Goal: Task Accomplishment & Management: Manage account settings

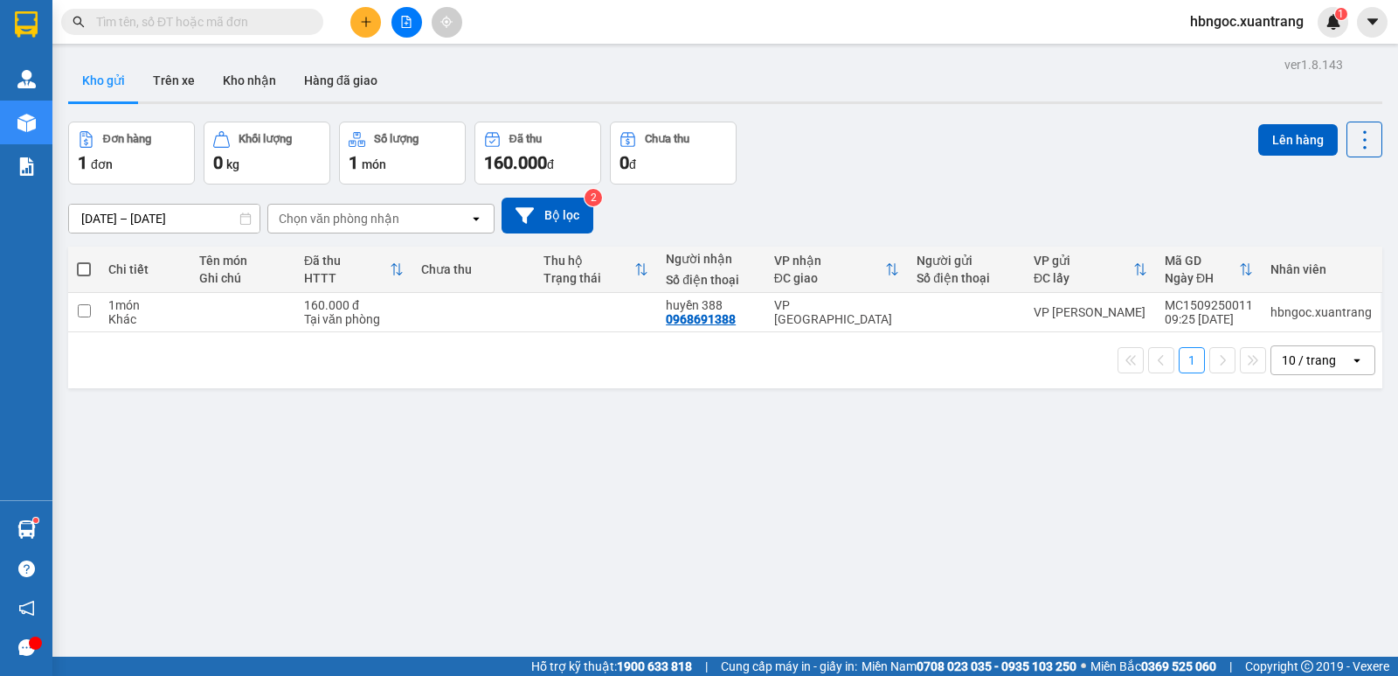
click at [367, 16] on icon "plus" at bounding box center [366, 22] width 12 height 12
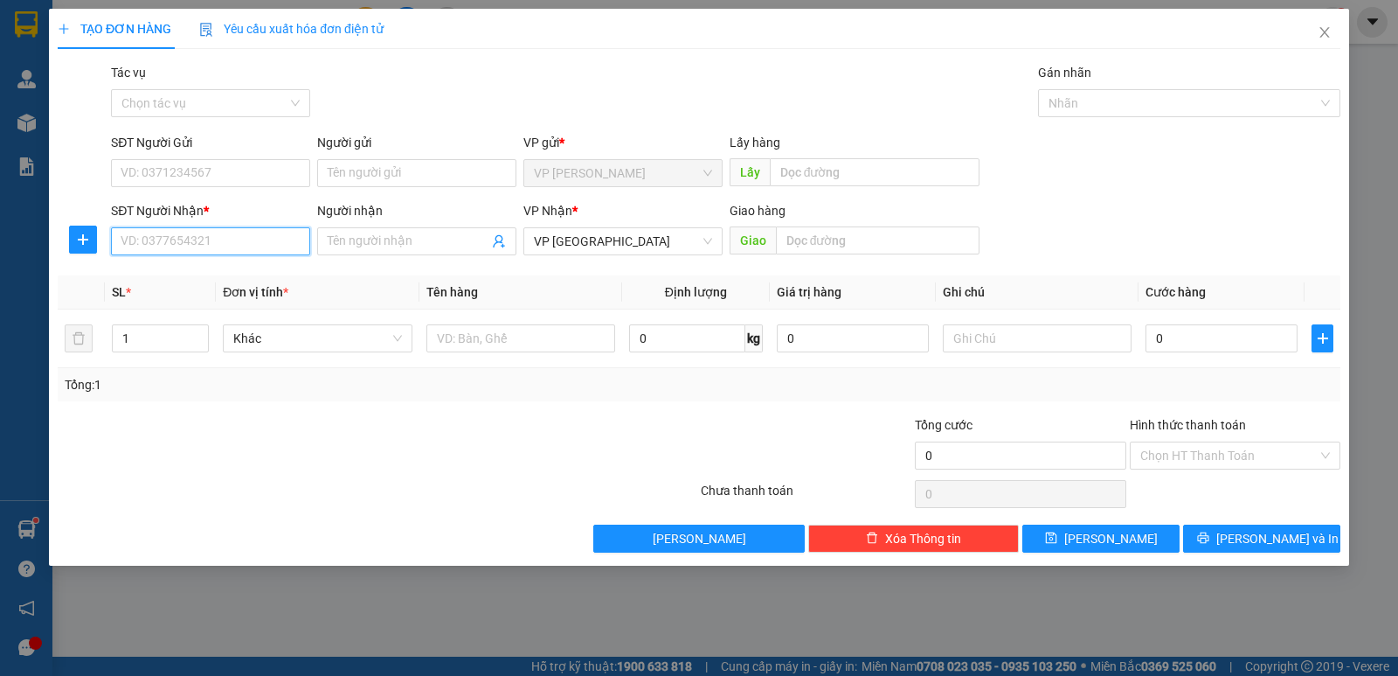
click at [234, 231] on input "SĐT Người Nhận *" at bounding box center [210, 241] width 199 height 28
type input "0981559551"
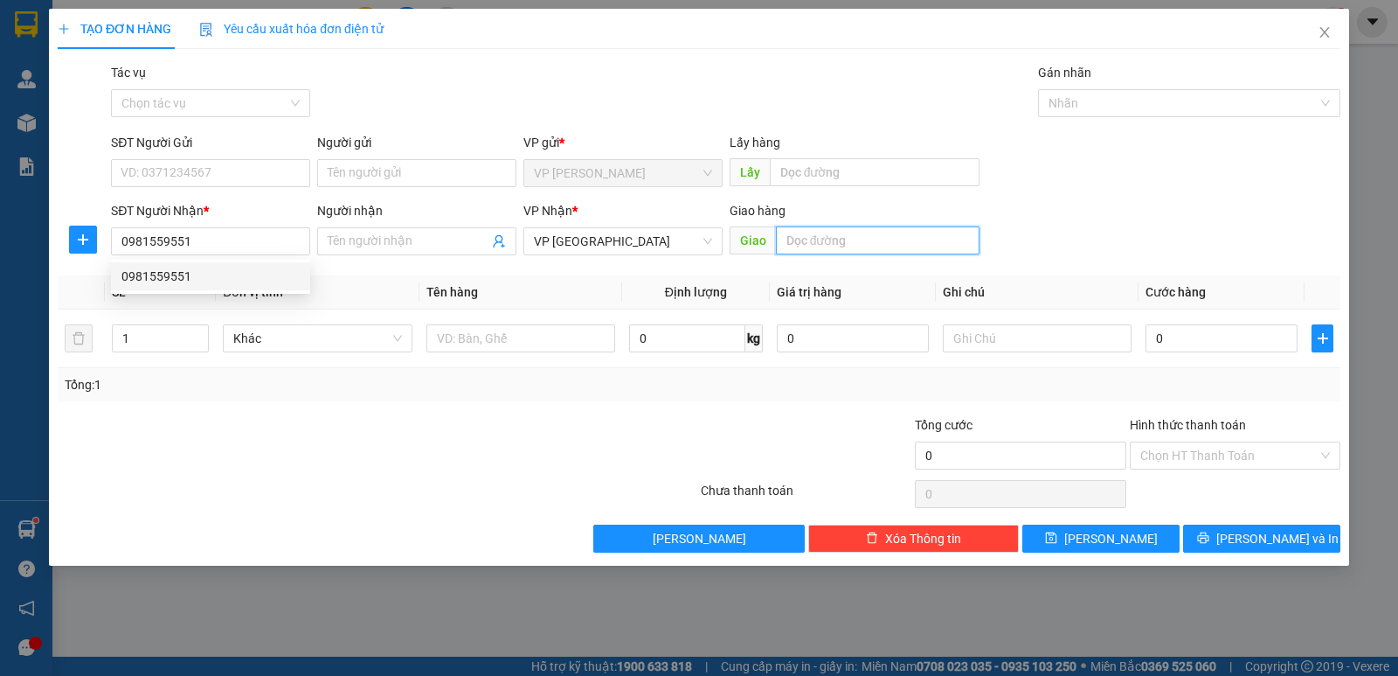
click at [891, 241] on input "text" at bounding box center [878, 240] width 205 height 28
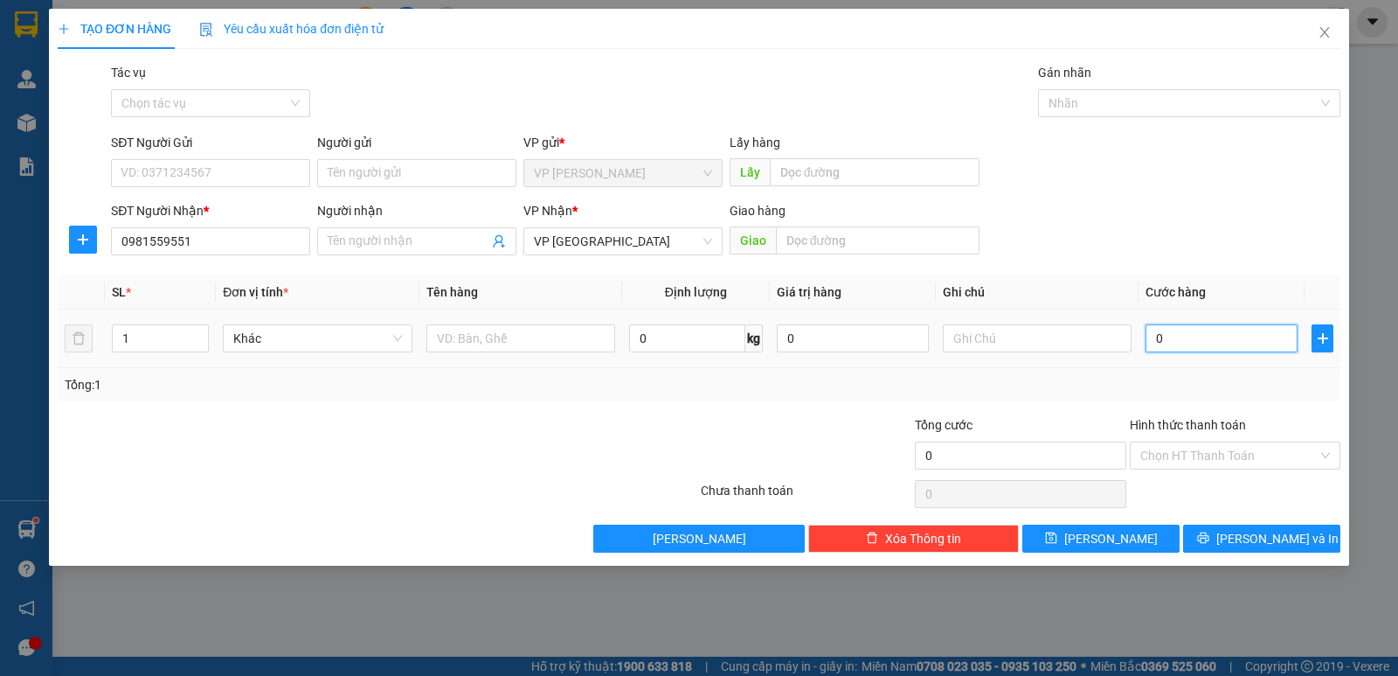
drag, startPoint x: 1186, startPoint y: 333, endPoint x: 1185, endPoint y: 320, distance: 13.1
click at [1187, 333] on input "0" at bounding box center [1222, 338] width 152 height 28
type input "5"
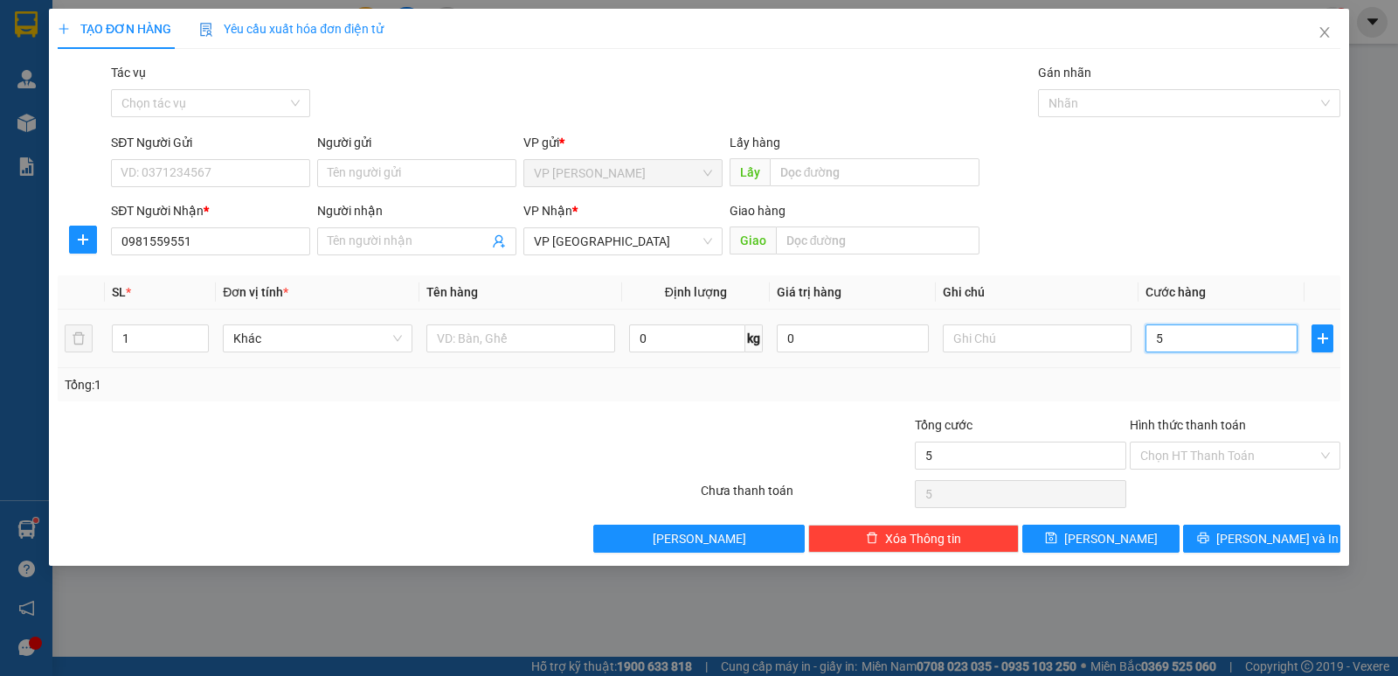
type input "50"
type input "500"
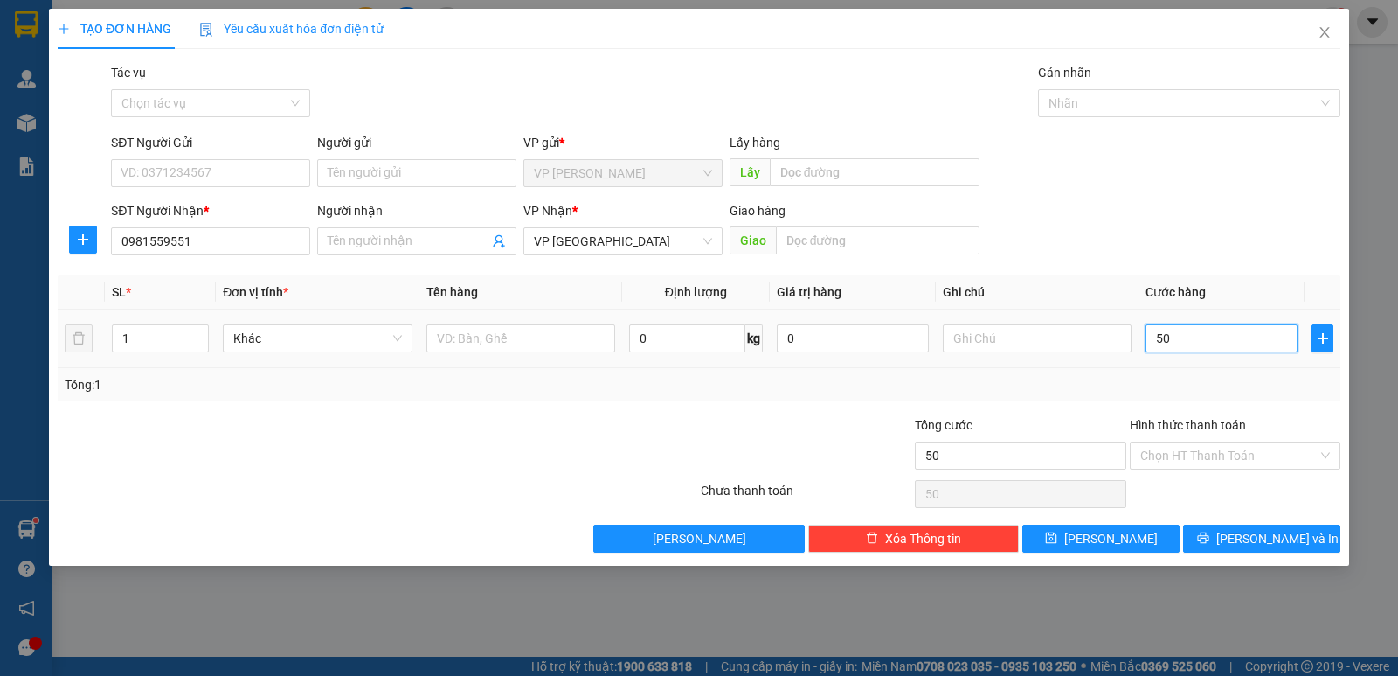
type input "500"
type input "5.000"
type input "50.000"
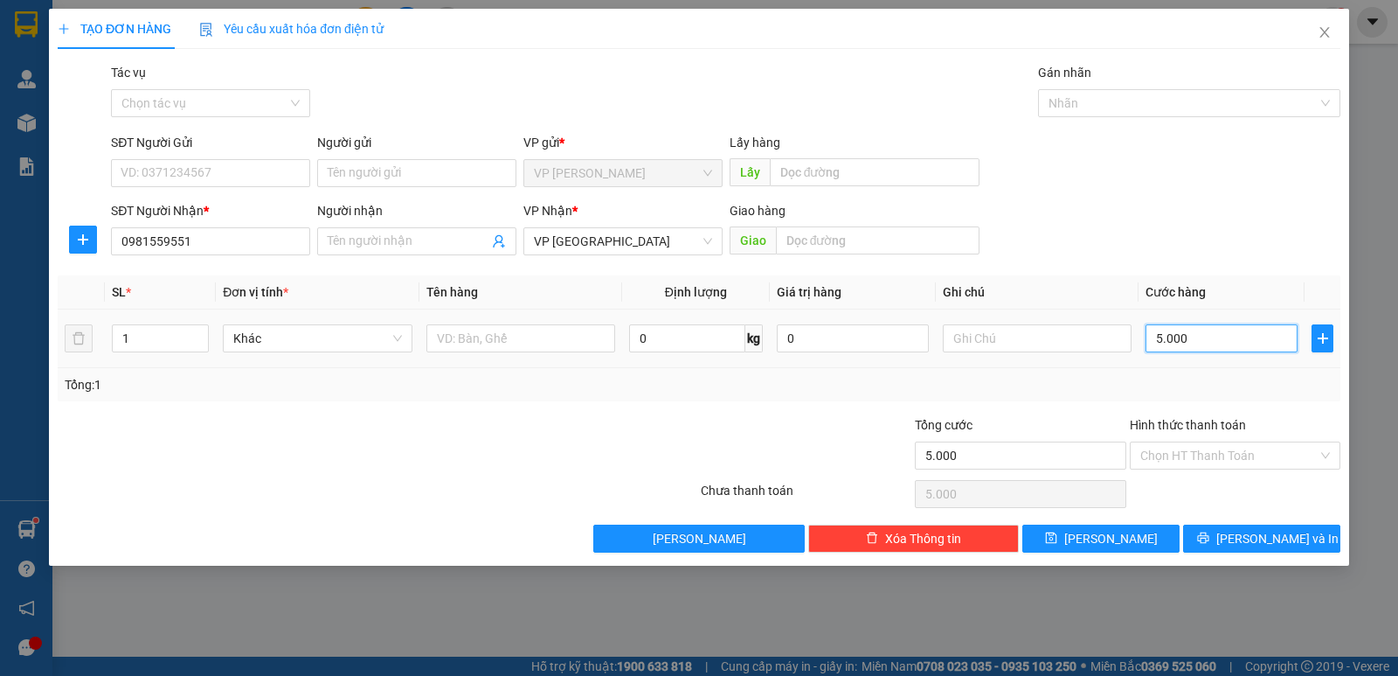
type input "50.000"
click at [1222, 389] on div "Tổng: 1" at bounding box center [699, 384] width 1269 height 19
drag, startPoint x: 1117, startPoint y: 537, endPoint x: 1118, endPoint y: 519, distance: 18.4
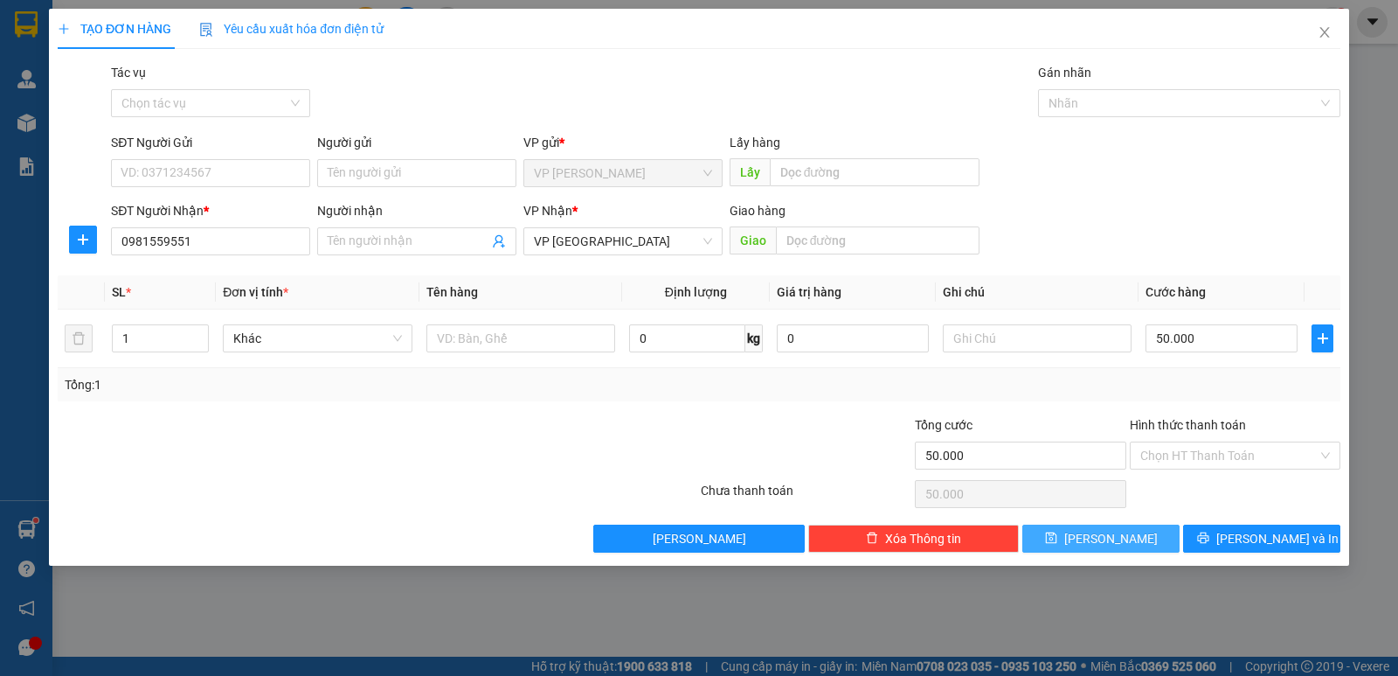
click at [1117, 537] on span "[PERSON_NAME]" at bounding box center [1112, 538] width 94 height 19
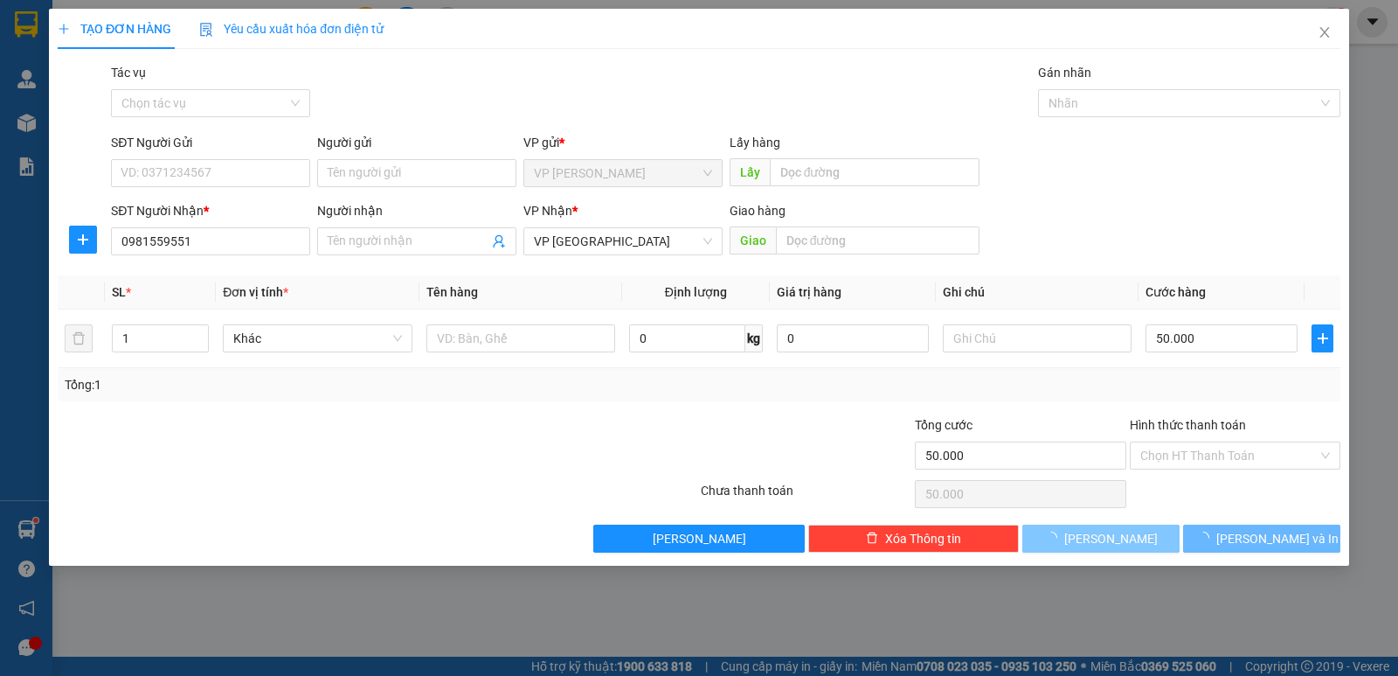
type input "0"
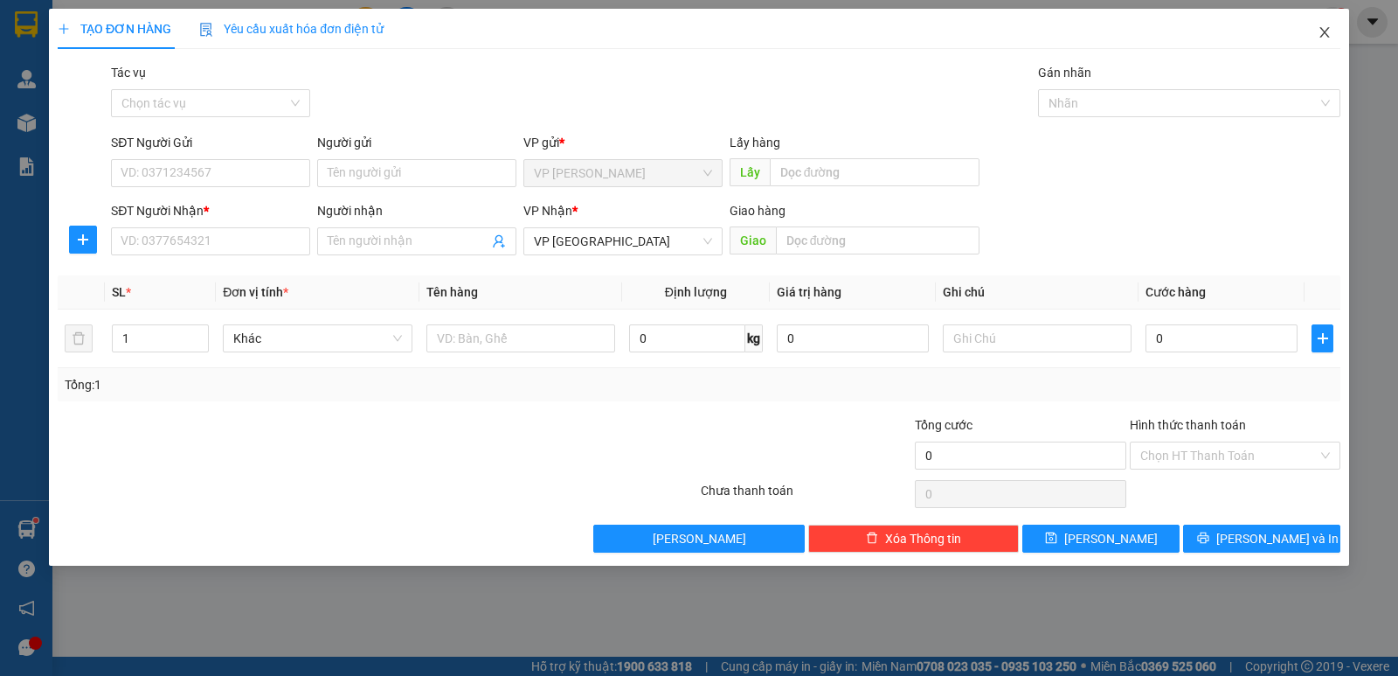
click at [1331, 35] on icon "close" at bounding box center [1325, 32] width 14 height 14
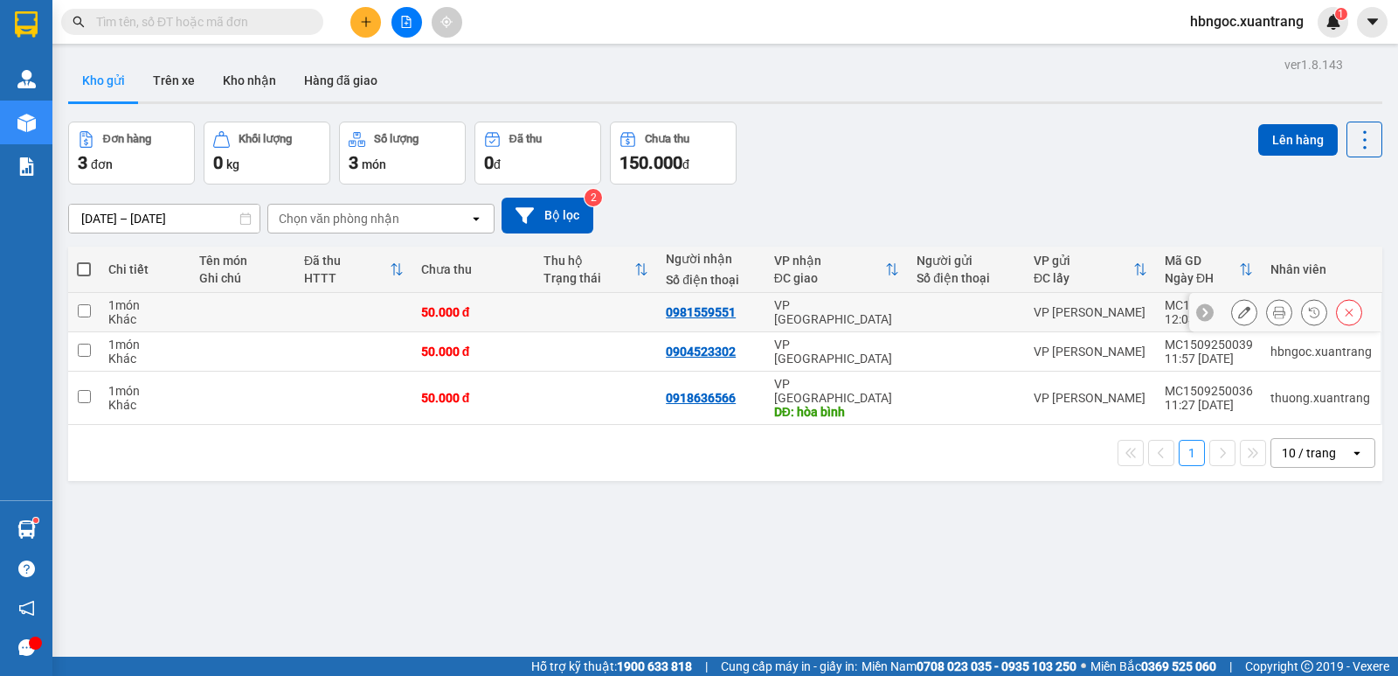
click at [93, 310] on td at bounding box center [83, 312] width 31 height 39
checkbox input "true"
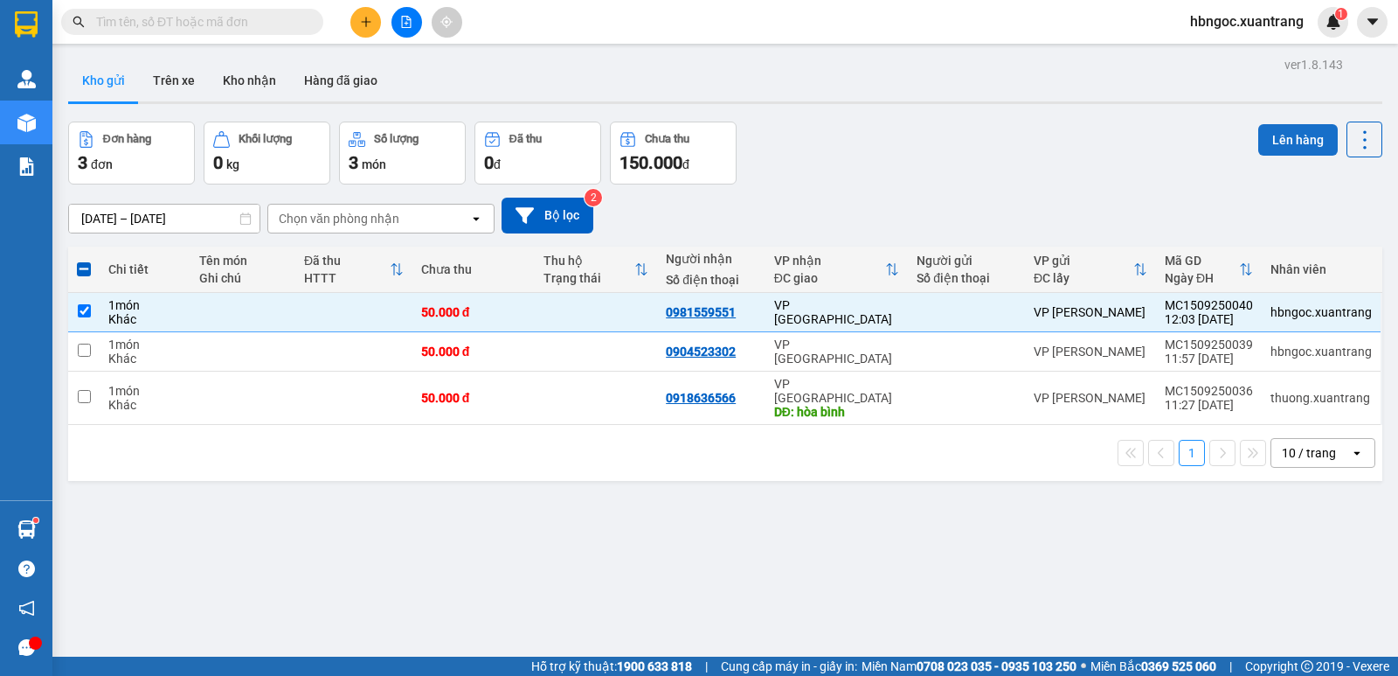
click at [1280, 137] on button "Lên hàng" at bounding box center [1299, 139] width 80 height 31
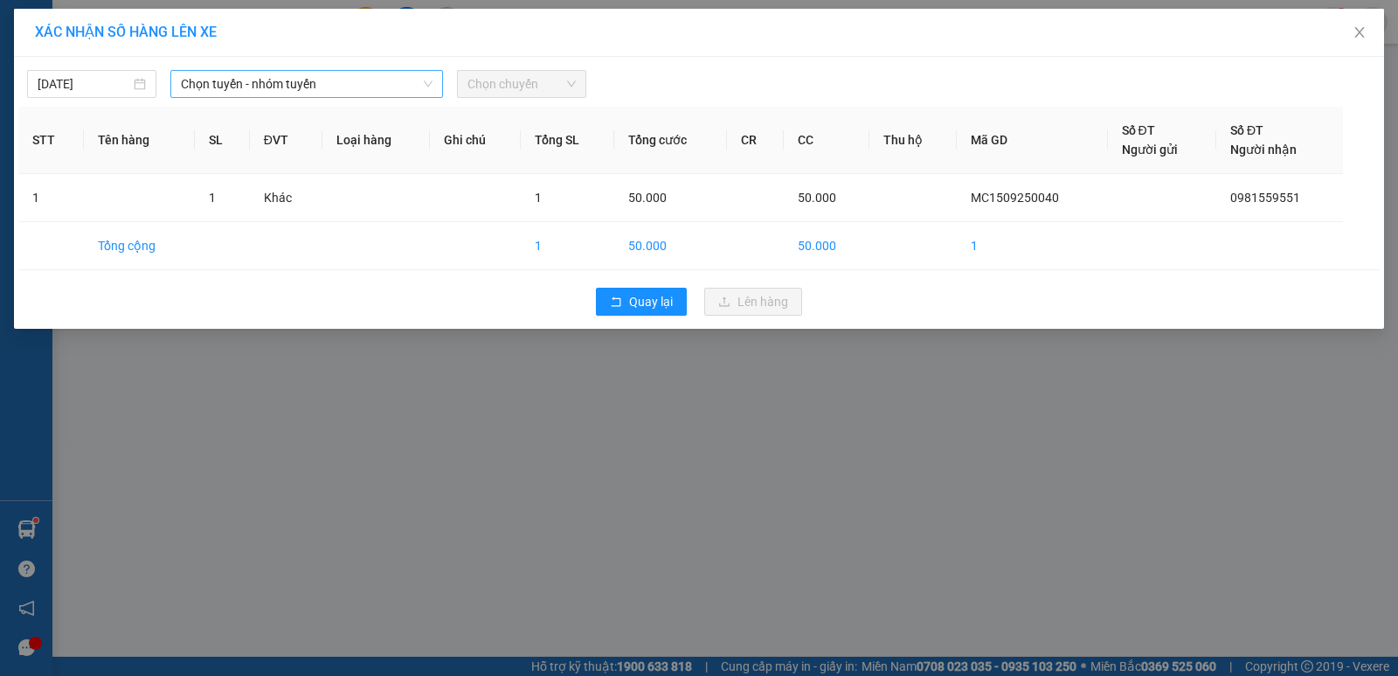
click at [398, 87] on span "Chọn tuyến - nhóm tuyến" at bounding box center [307, 84] width 252 height 26
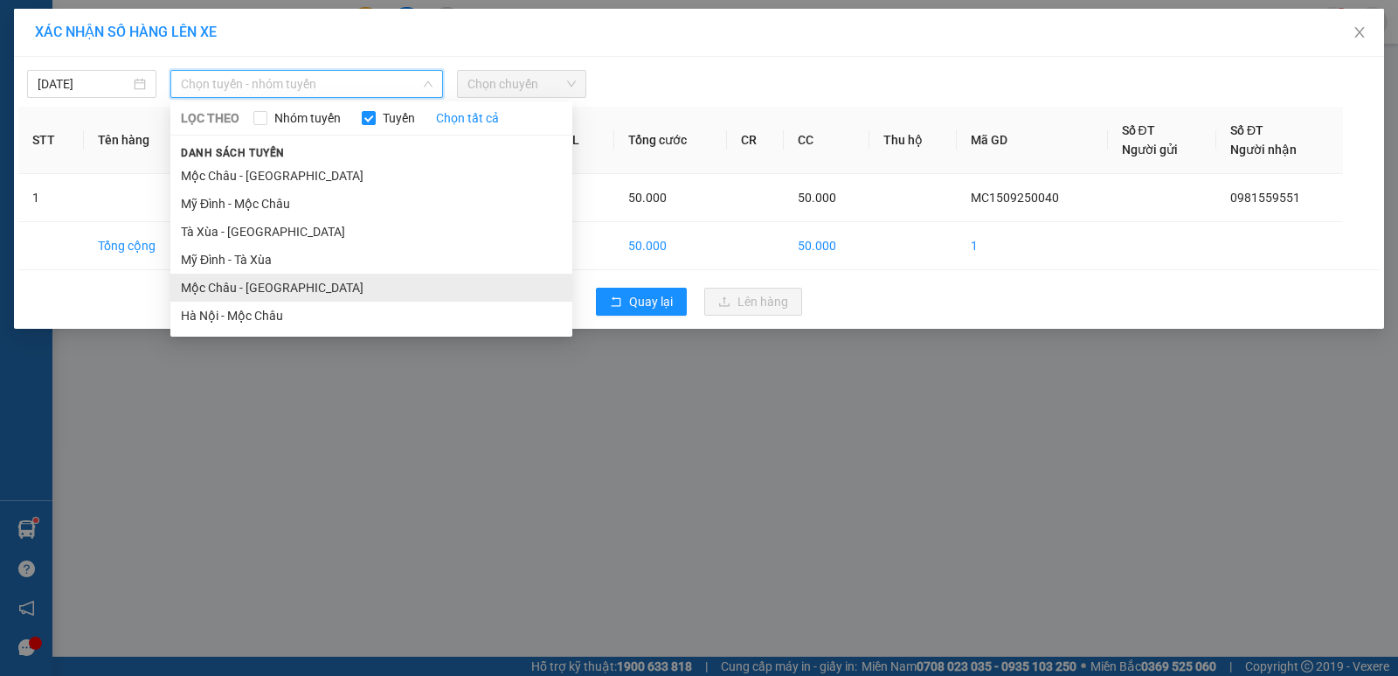
click at [379, 297] on li "Mộc Châu - [GEOGRAPHIC_DATA]" at bounding box center [371, 288] width 402 height 28
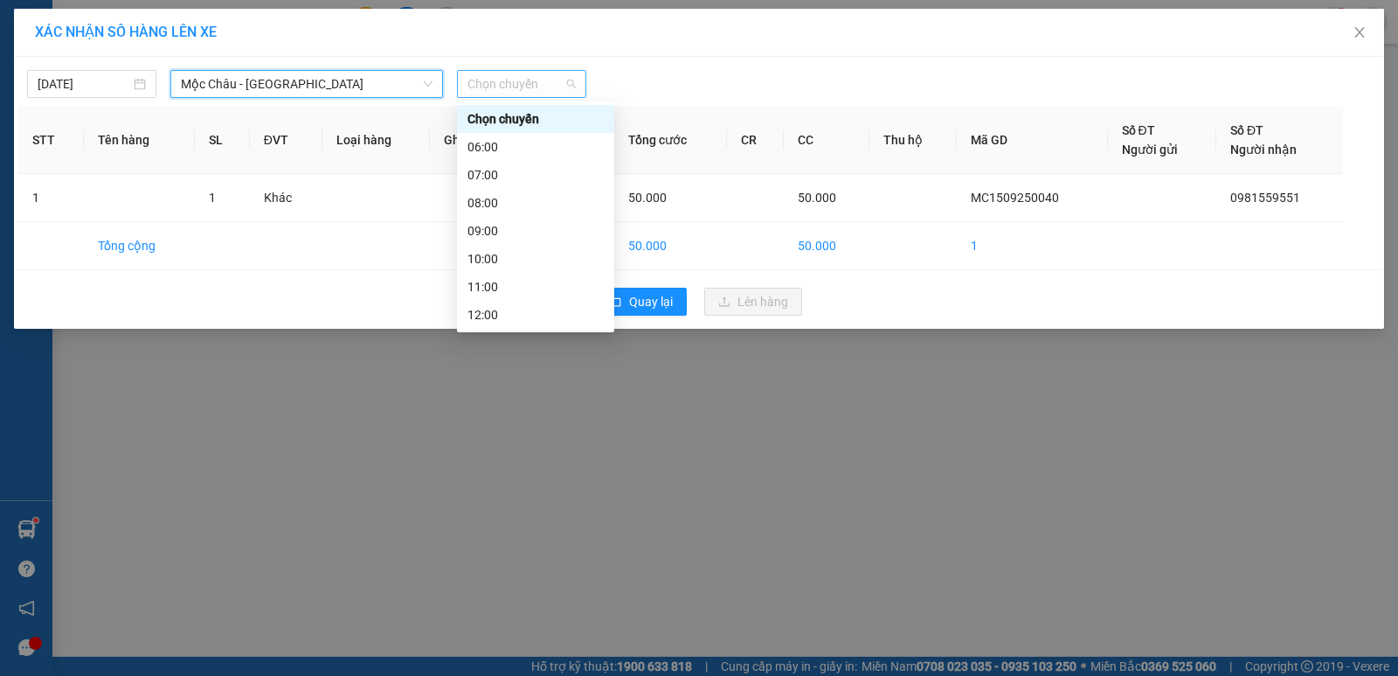
click at [523, 87] on span "Chọn chuyến" at bounding box center [522, 84] width 108 height 26
click at [524, 199] on div "08:00" at bounding box center [536, 202] width 136 height 19
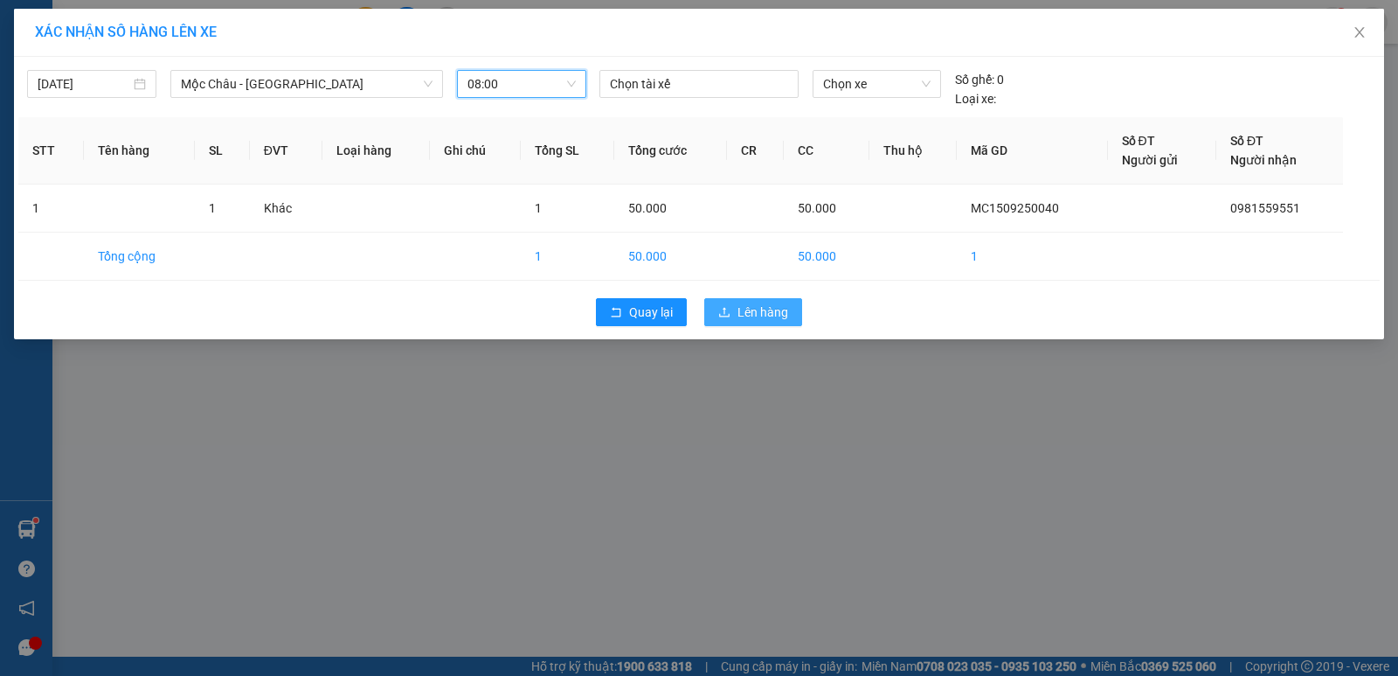
click at [752, 316] on span "Lên hàng" at bounding box center [763, 311] width 51 height 19
